Goal: Complete application form

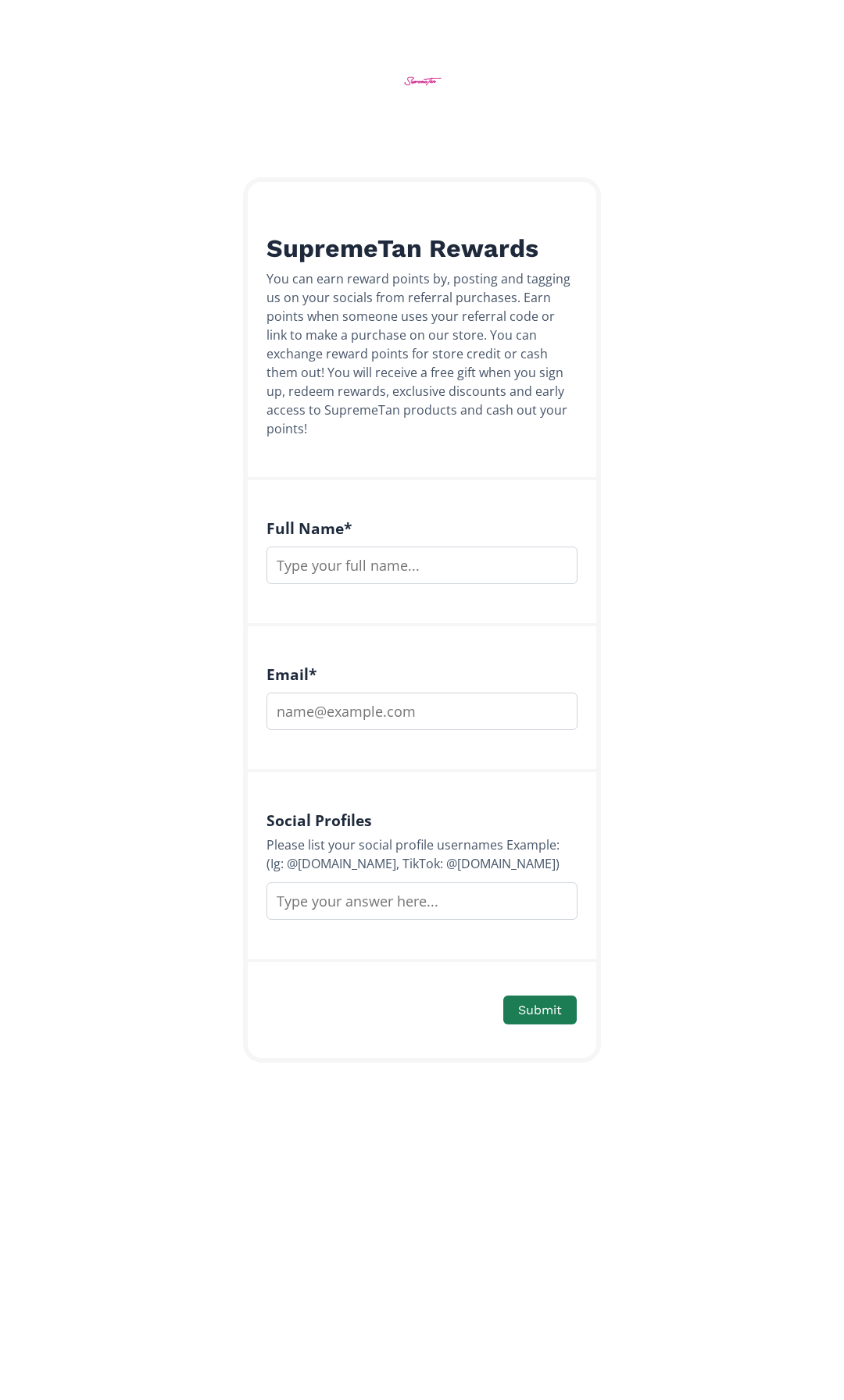
click at [378, 563] on input "text" at bounding box center [422, 565] width 311 height 38
type input "[PERSON_NAME]"
type input "rachhend1986@gmail.com"
click at [536, 994] on button "Submit" at bounding box center [539, 1010] width 78 height 33
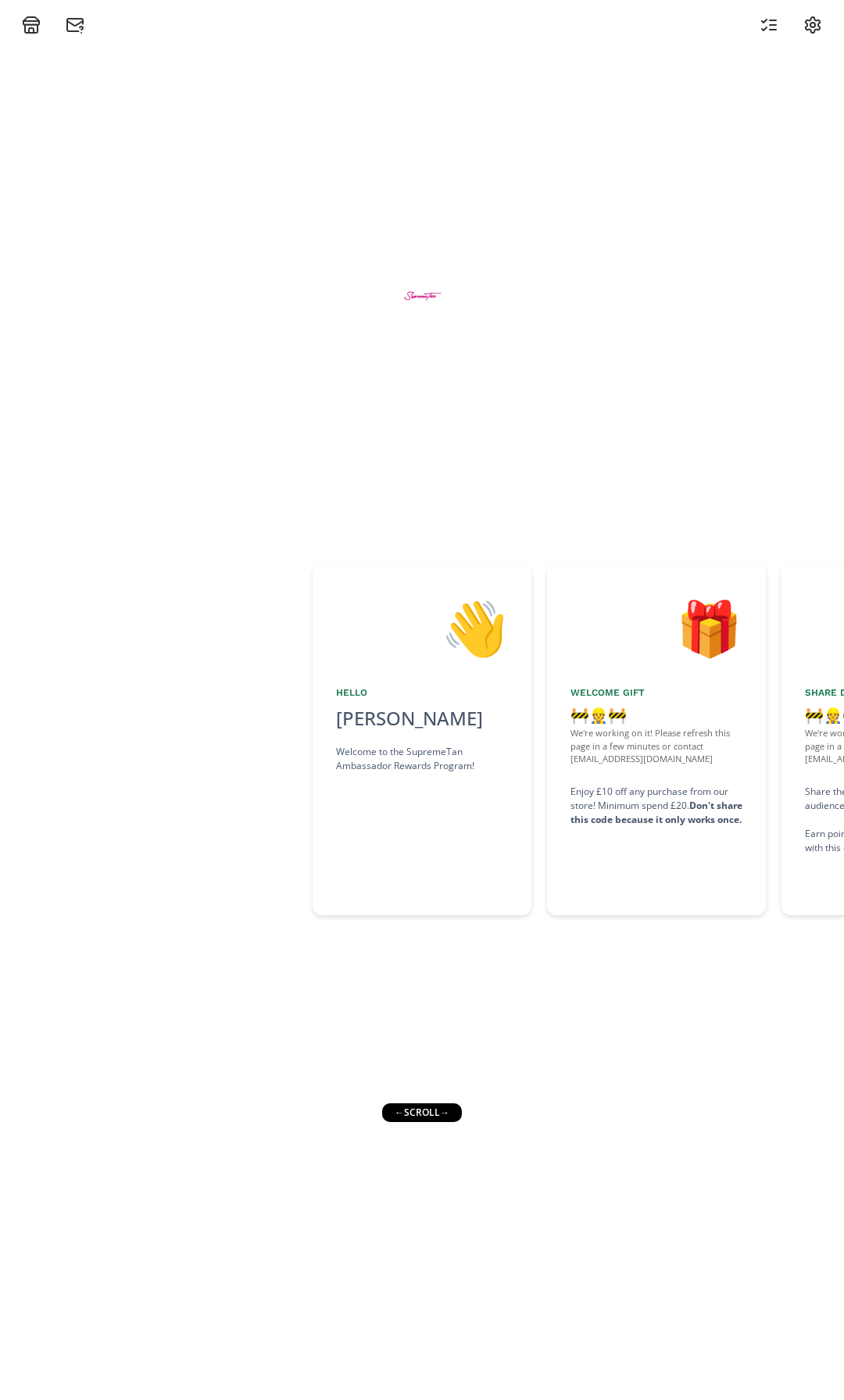
click at [448, 1115] on div "← scroll →" at bounding box center [422, 1113] width 80 height 19
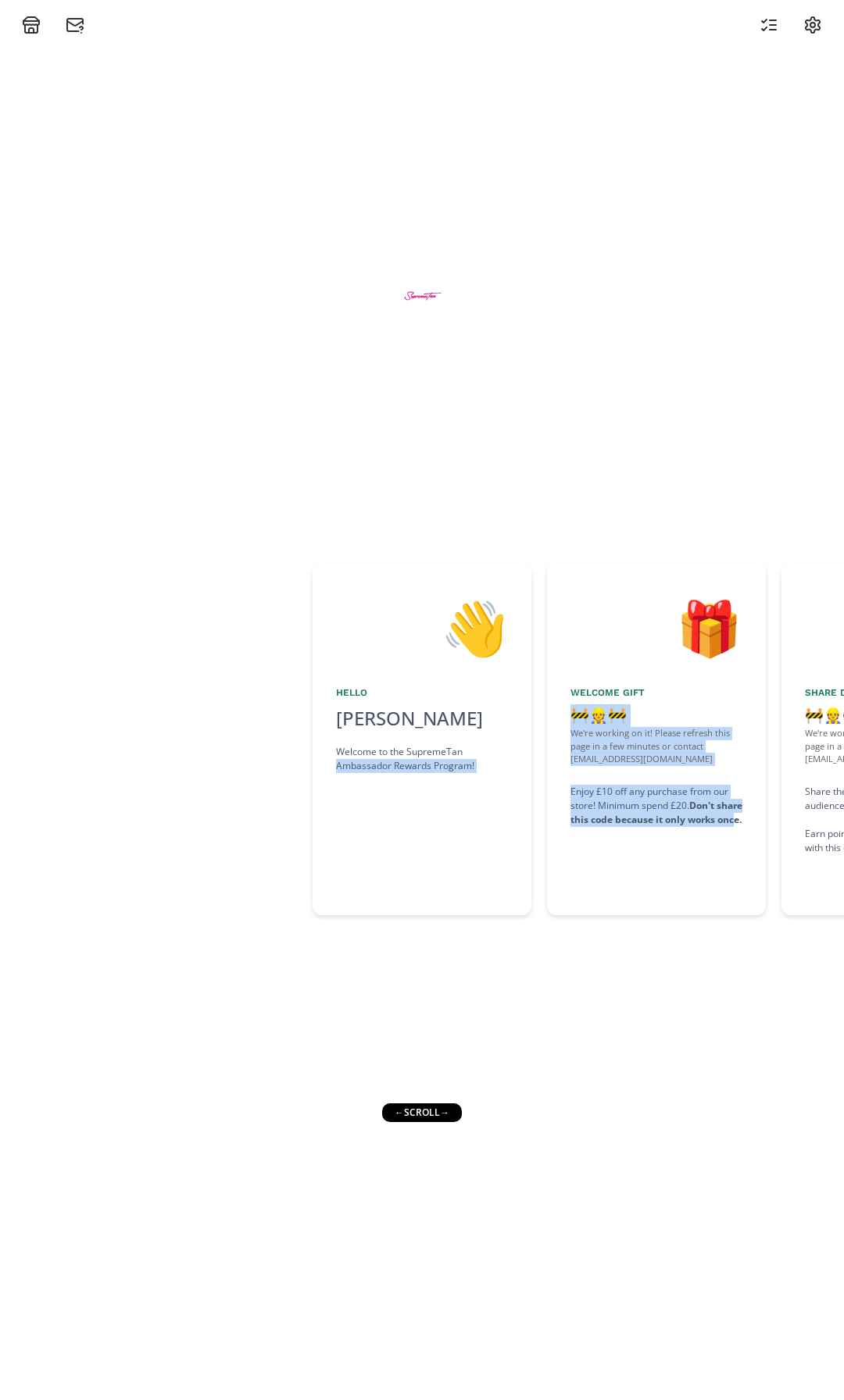
drag, startPoint x: 604, startPoint y: 1090, endPoint x: 335, endPoint y: 1085, distance: 269.0
click at [335, 1085] on div "👋 Hello Rachael Henderson Welcome to the SupremeTan Ambassador Rewards Program!…" at bounding box center [422, 717] width 844 height 1366
drag, startPoint x: 448, startPoint y: 1117, endPoint x: 517, endPoint y: 1103, distance: 70.4
click at [517, 1103] on div "👋 Hello Rachael Henderson Welcome to the SupremeTan Ambassador Rewards Program!…" at bounding box center [422, 717] width 844 height 1366
click at [432, 1113] on div "← scroll →" at bounding box center [422, 1113] width 80 height 19
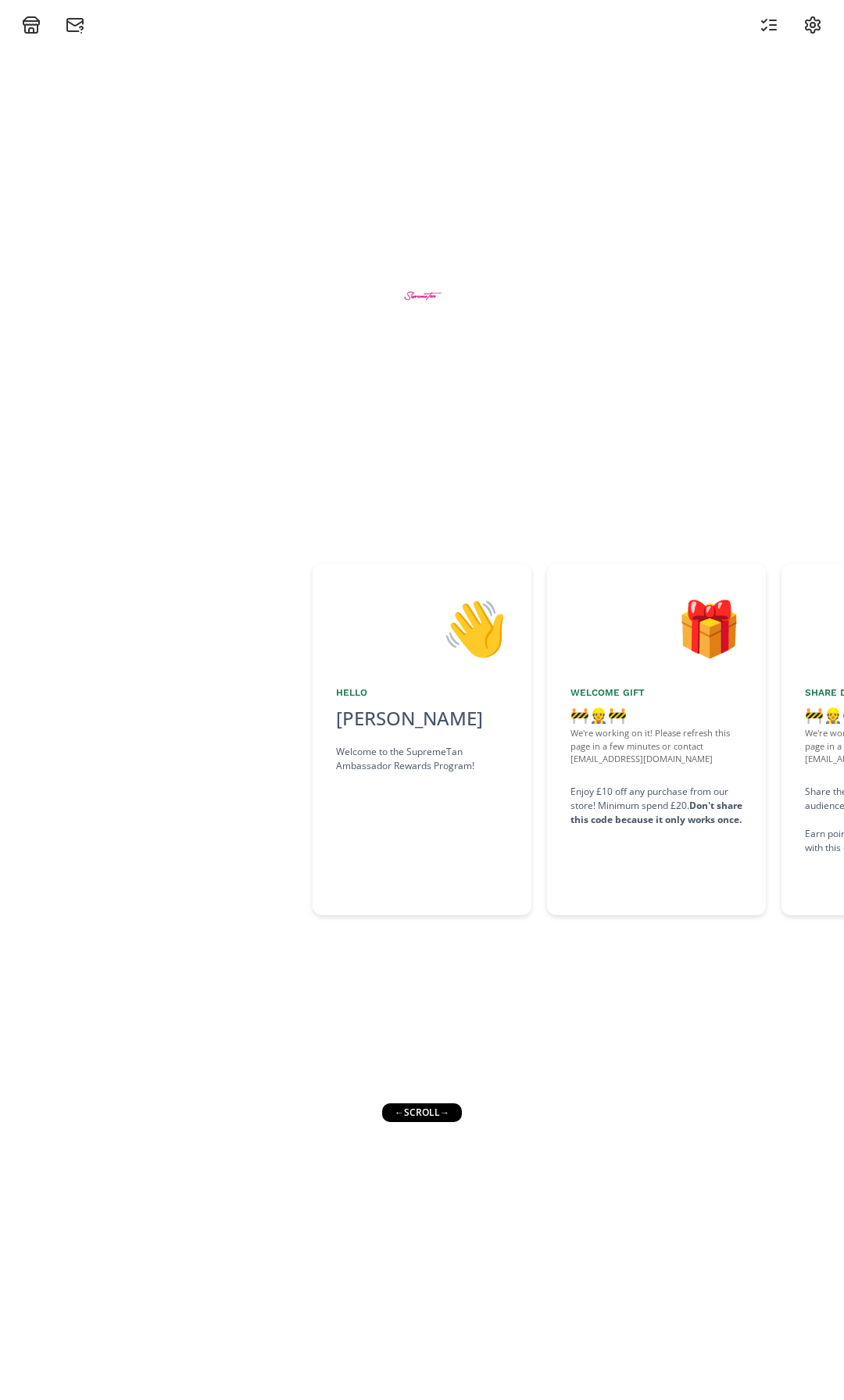
click at [447, 1113] on div "← scroll →" at bounding box center [422, 1113] width 80 height 19
click at [452, 1113] on div "← scroll →" at bounding box center [422, 1113] width 80 height 19
click at [452, 1114] on div "← scroll →" at bounding box center [422, 1113] width 80 height 19
drag, startPoint x: 513, startPoint y: 1011, endPoint x: 380, endPoint y: 1018, distance: 133.2
drag, startPoint x: 286, startPoint y: 1017, endPoint x: 406, endPoint y: 1018, distance: 120.0
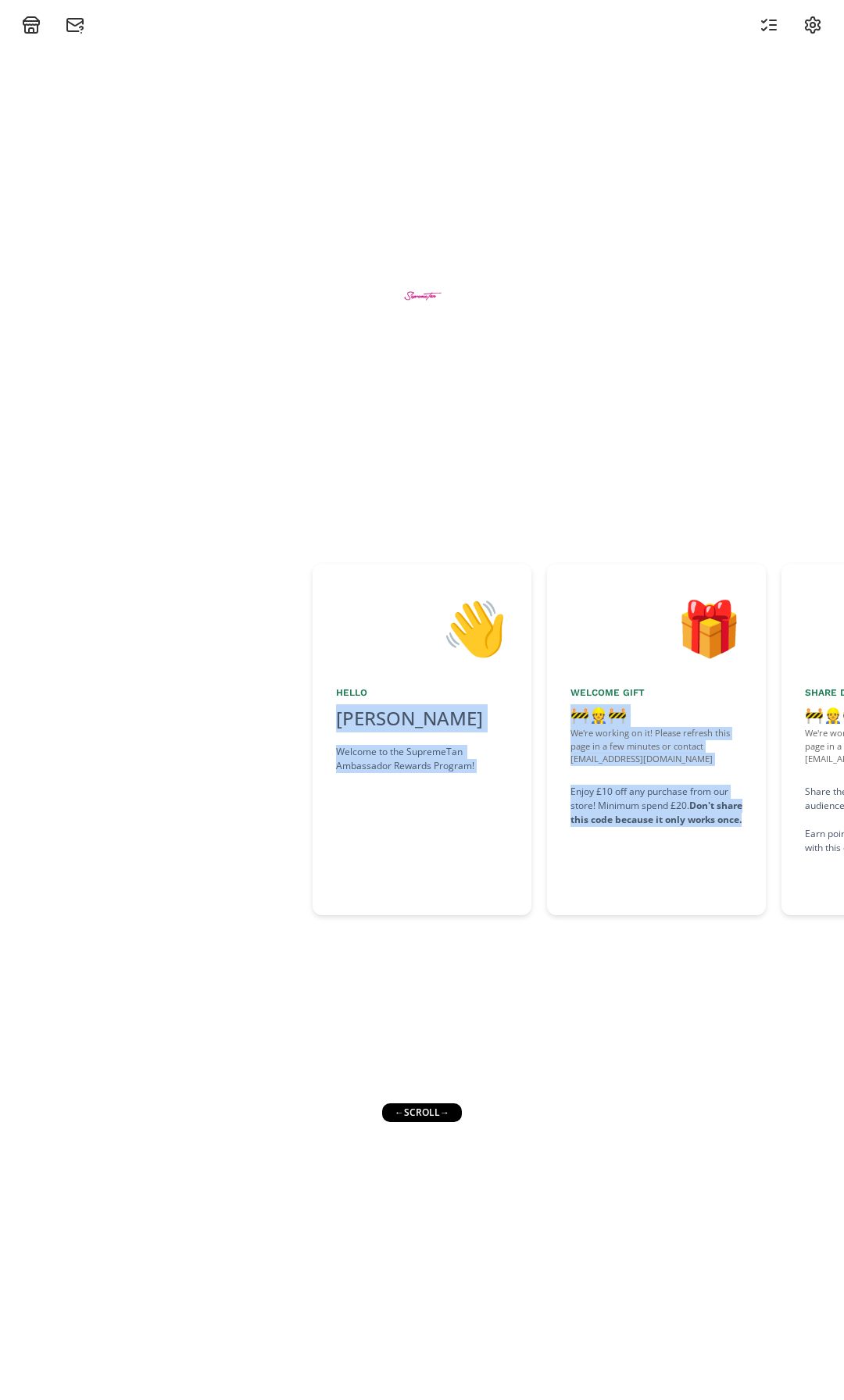
drag, startPoint x: 661, startPoint y: 1013, endPoint x: 275, endPoint y: 966, distance: 388.9
click at [267, 976] on div "👋 Hello Rachael Henderson Welcome to the SupremeTan Ambassador Rewards Program!…" at bounding box center [422, 717] width 844 height 1366
click at [660, 708] on div "🚧👷🚧" at bounding box center [656, 715] width 172 height 23
click at [621, 662] on div "🎁" at bounding box center [656, 627] width 172 height 79
click at [691, 636] on div "🎁" at bounding box center [656, 627] width 172 height 79
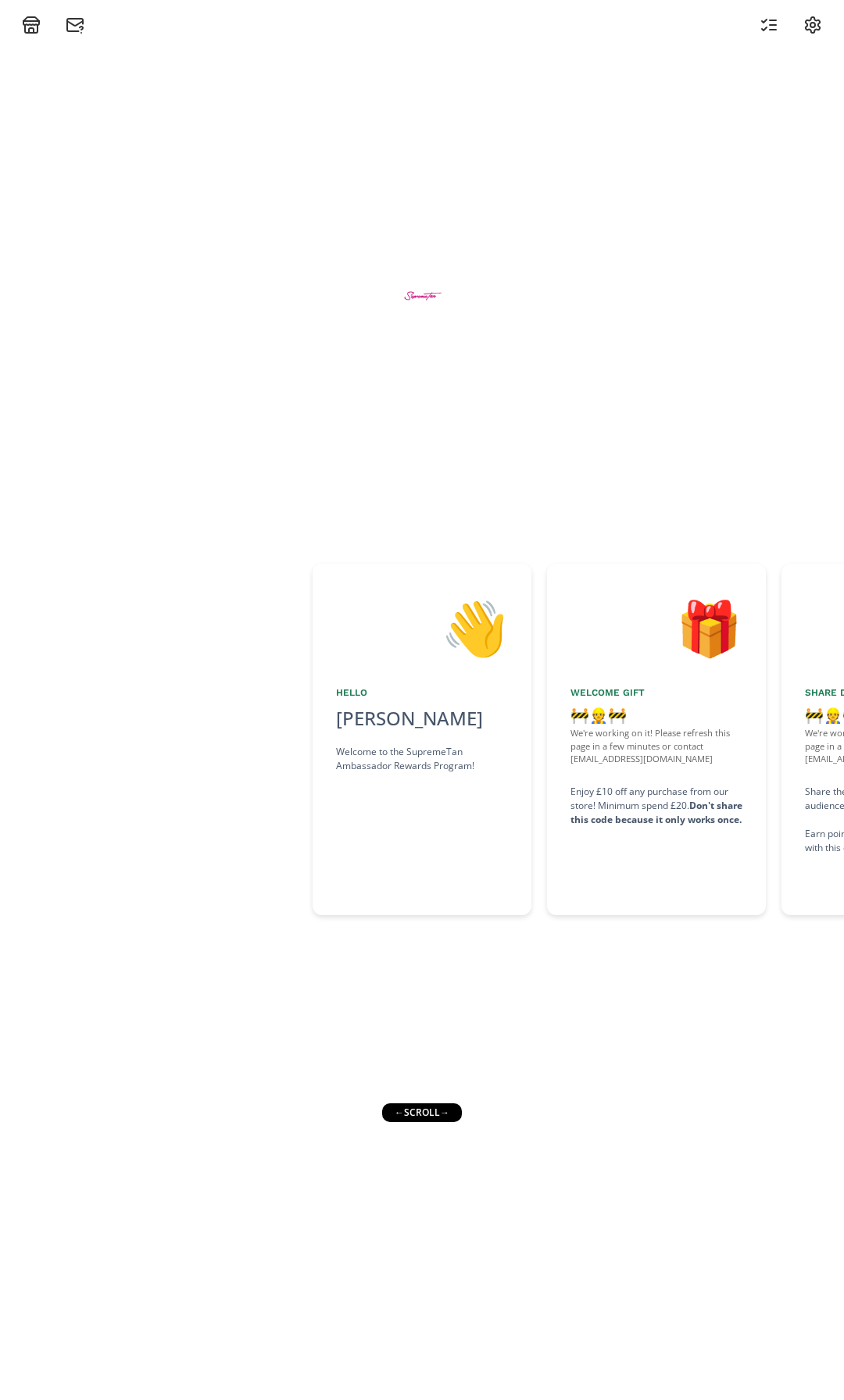
click at [418, 1114] on div "← scroll →" at bounding box center [422, 1113] width 80 height 19
click at [450, 1114] on div "← scroll →" at bounding box center [422, 1113] width 80 height 19
drag, startPoint x: 460, startPoint y: 1108, endPoint x: 450, endPoint y: 1111, distance: 10.4
click at [459, 1108] on div "👋 Hello Rachael Henderson Welcome to the SupremeTan Ambassador Rewards Program!…" at bounding box center [422, 717] width 844 height 1366
click at [450, 1111] on div "← scroll →" at bounding box center [422, 1113] width 80 height 19
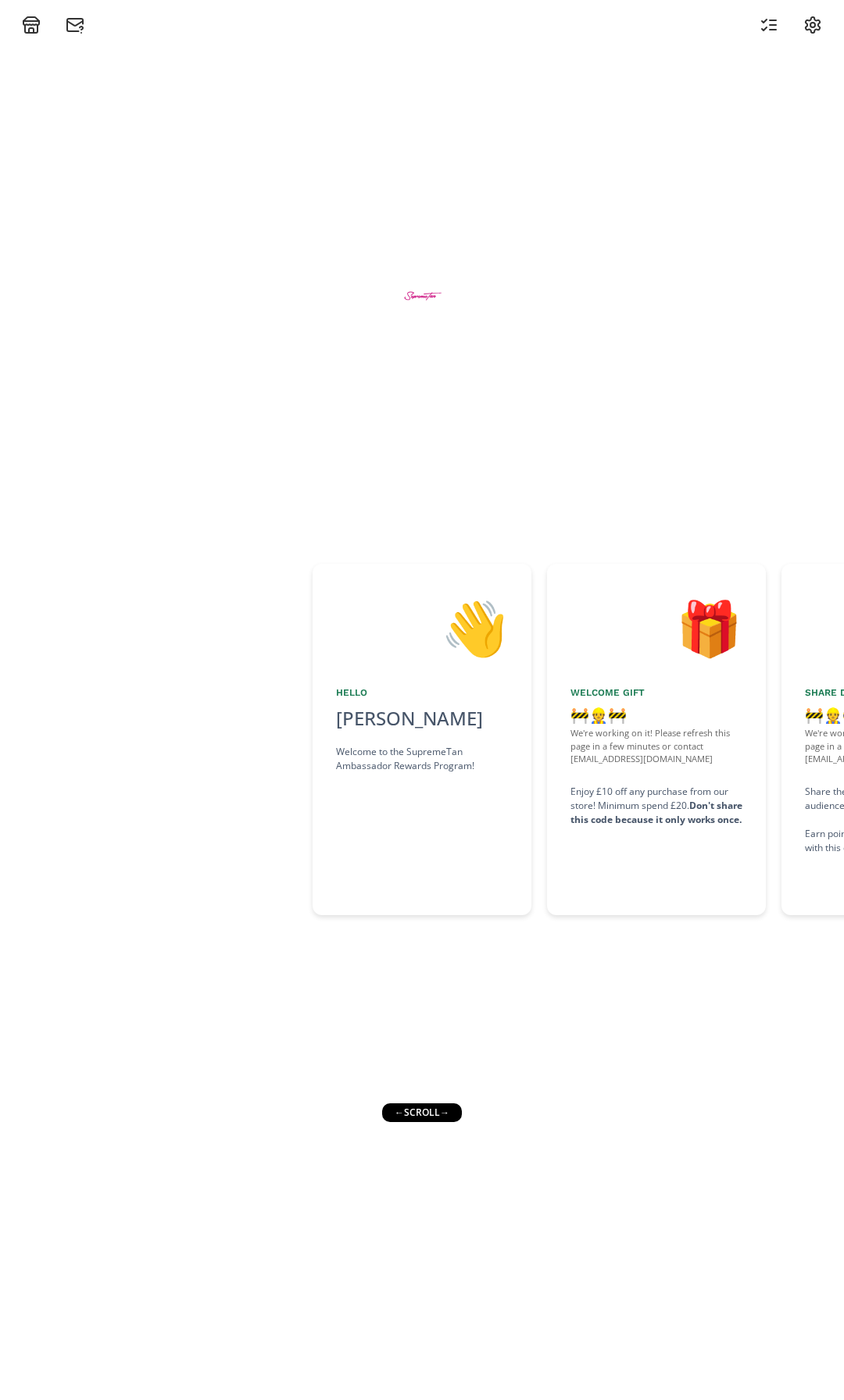
click at [450, 1111] on div "← scroll →" at bounding box center [422, 1113] width 80 height 19
click at [405, 1111] on div "← scroll →" at bounding box center [422, 1113] width 80 height 19
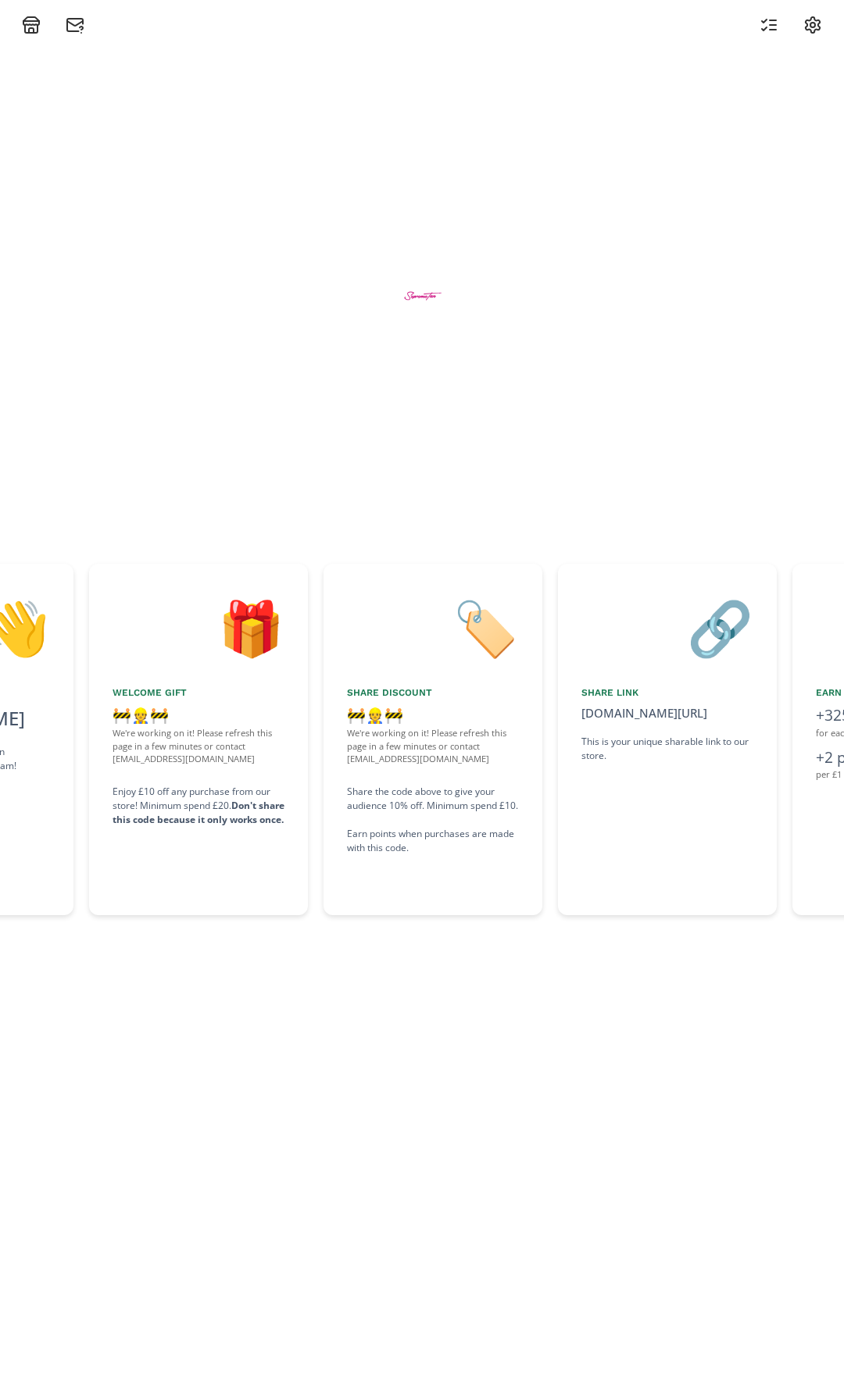
scroll to position [0, 469]
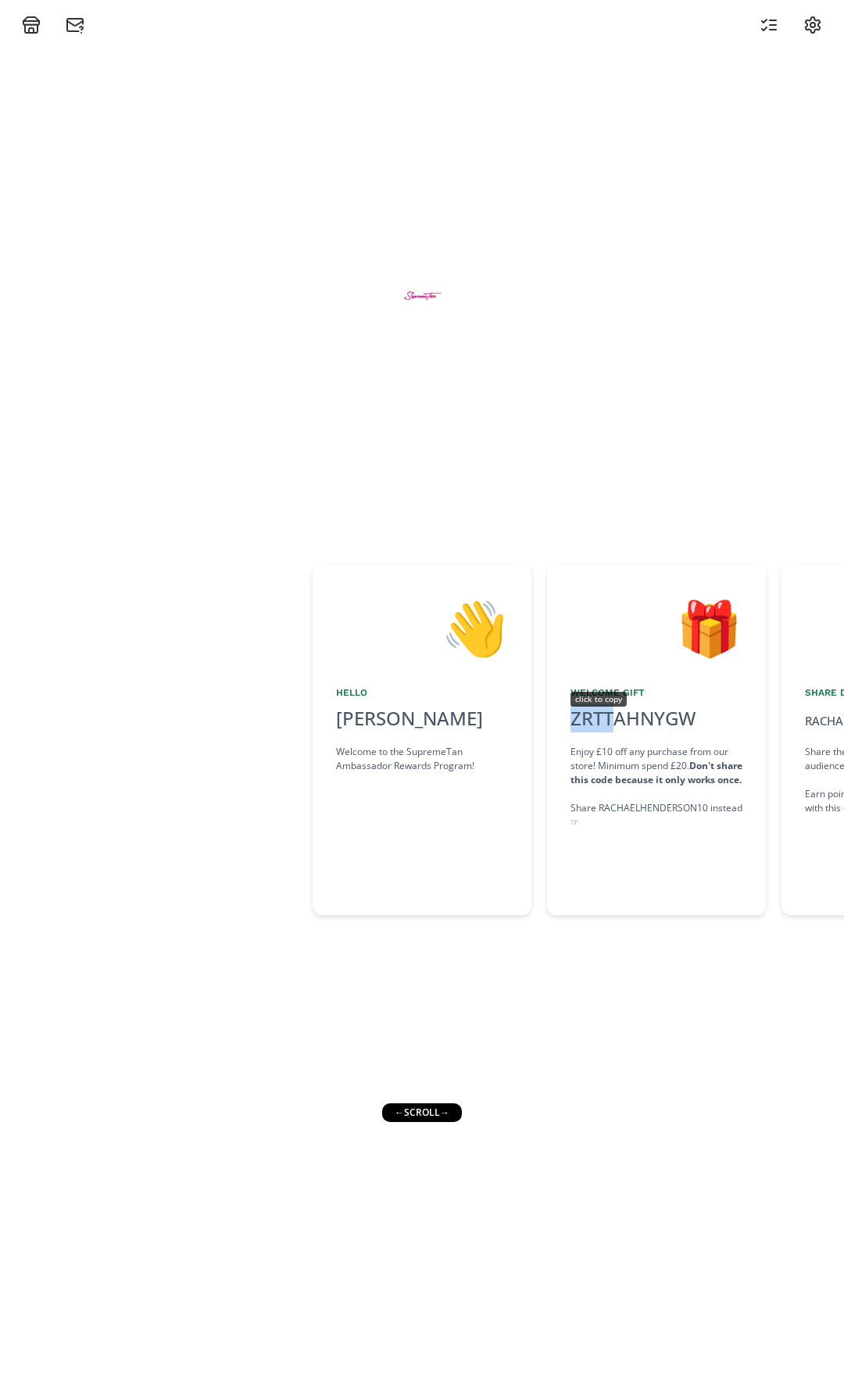
drag, startPoint x: 714, startPoint y: 725, endPoint x: 609, endPoint y: 720, distance: 105.1
click at [609, 720] on div "ZRTTAHNYGW click to copy" at bounding box center [656, 718] width 172 height 28
click at [707, 717] on div "ZRTTAHNYGW click to copy" at bounding box center [656, 718] width 172 height 28
